Goal: Task Accomplishment & Management: Manage account settings

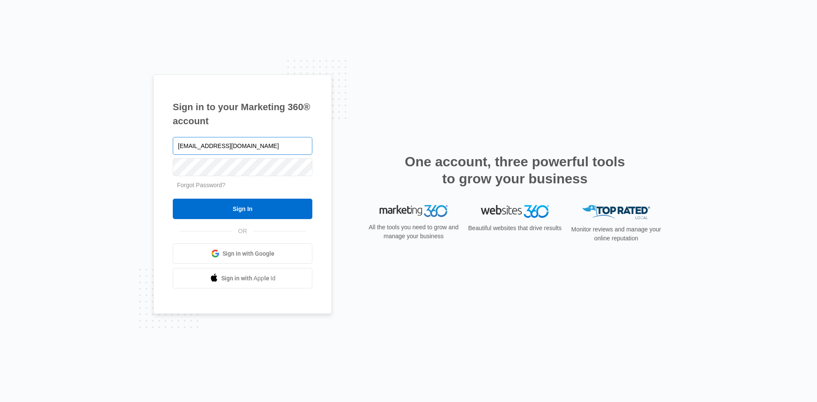
click at [252, 145] on input "[EMAIL_ADDRESS][DOMAIN_NAME]" at bounding box center [243, 146] width 140 height 18
click at [243, 146] on input "[EMAIL_ADDRESS][DOMAIN_NAME]" at bounding box center [243, 146] width 140 height 18
click at [198, 141] on input "[EMAIL_ADDRESS][DOMAIN_NAME]" at bounding box center [243, 146] width 140 height 18
click at [198, 141] on input "spotonplumbingtulsa@gmail.com" at bounding box center [243, 146] width 140 height 18
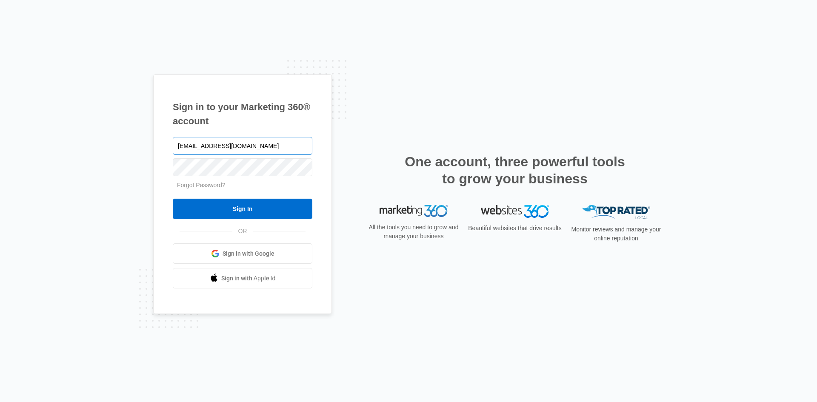
type input "CAITIE@SPOTONPLUMBING.COM"
click at [173, 199] on input "Sign In" at bounding box center [243, 209] width 140 height 20
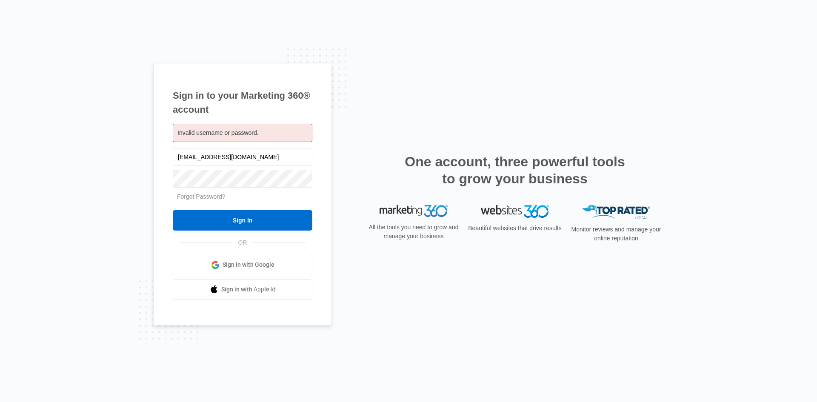
click at [192, 191] on form "CAITIE@SPOTONPLUMBING.COM Forgot Password? Sign In" at bounding box center [243, 188] width 140 height 84
click at [173, 210] on input "Sign In" at bounding box center [243, 220] width 140 height 20
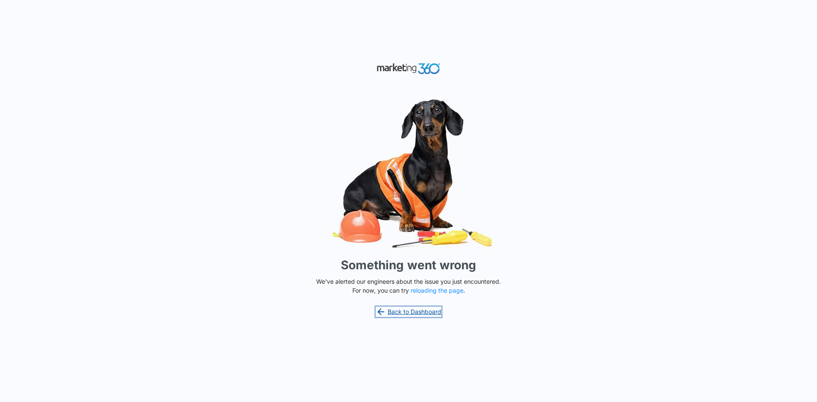
click at [406, 311] on link "Back to Dashboard" at bounding box center [409, 312] width 66 height 10
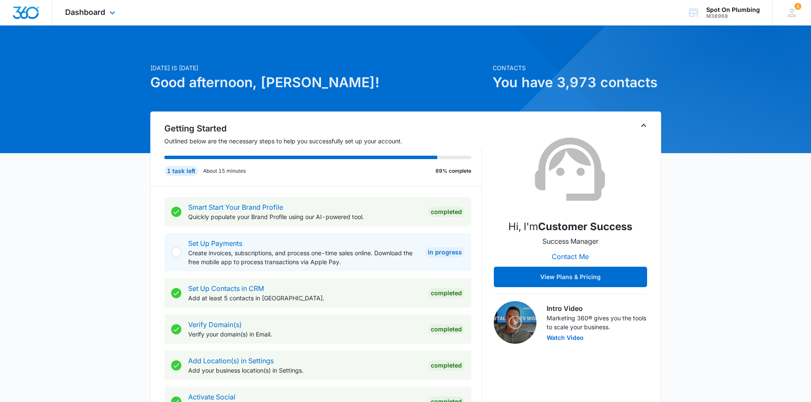
click at [89, 7] on div "Dashboard Apps Reputation Websites Forms CRM Email Social POS Content Ads Intel…" at bounding box center [91, 12] width 78 height 25
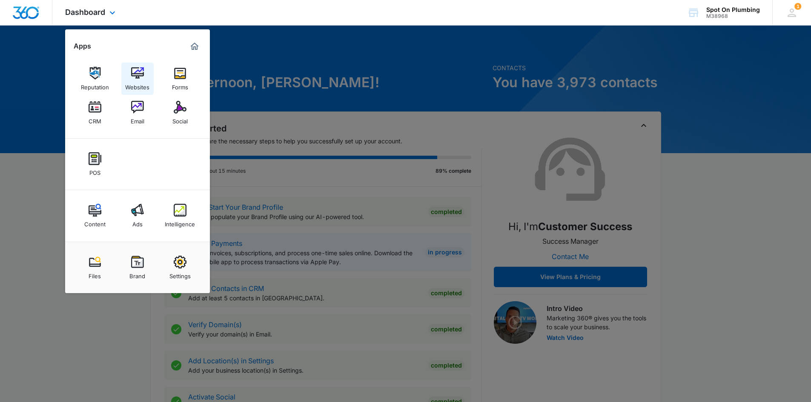
click at [136, 81] on div "Websites" at bounding box center [137, 85] width 24 height 11
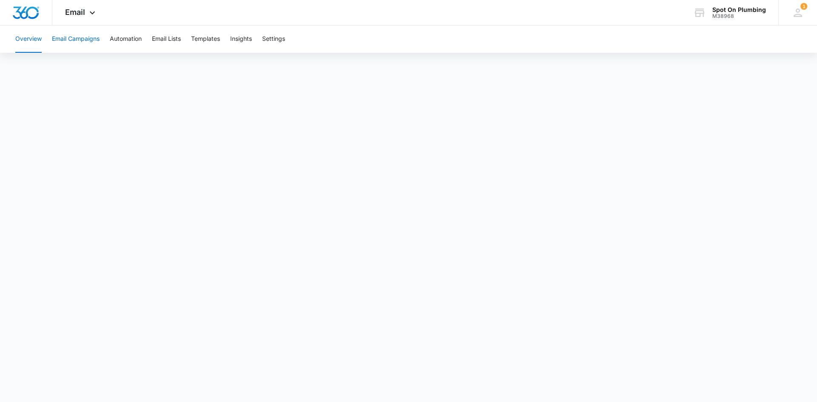
click at [66, 32] on button "Email Campaigns" at bounding box center [76, 39] width 48 height 27
click at [214, 36] on button "Templates" at bounding box center [205, 39] width 29 height 27
